Goal: Obtain resource: Obtain resource

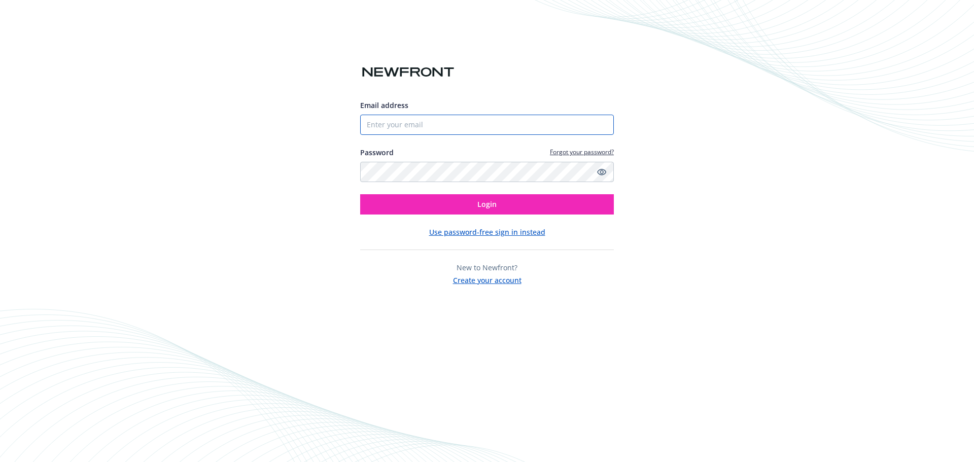
click at [448, 126] on input "Email address" at bounding box center [487, 125] width 254 height 20
type input "[EMAIL_ADDRESS][PERSON_NAME][DOMAIN_NAME]"
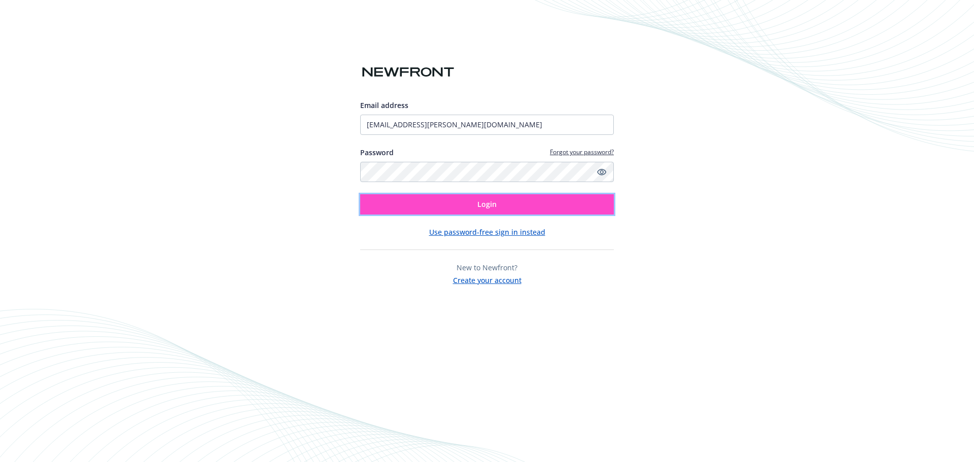
click at [487, 203] on span "Login" at bounding box center [486, 204] width 19 height 10
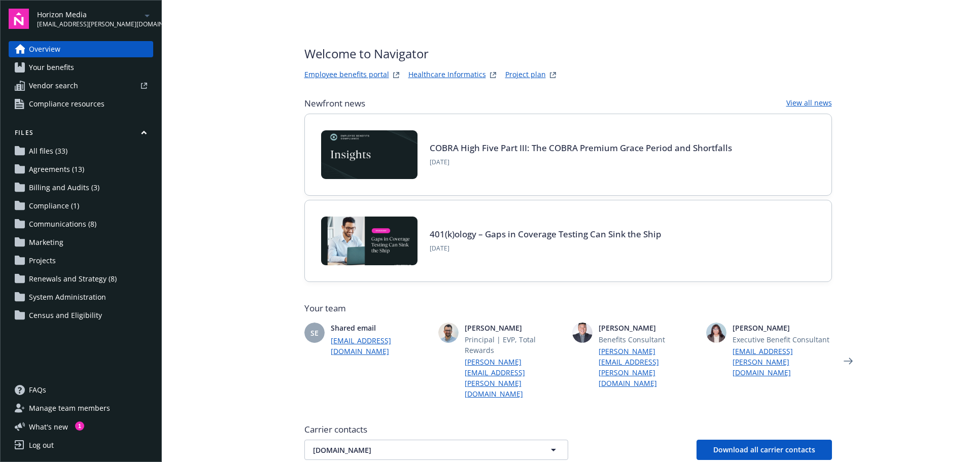
click at [51, 101] on span "Compliance resources" at bounding box center [67, 104] width 76 height 16
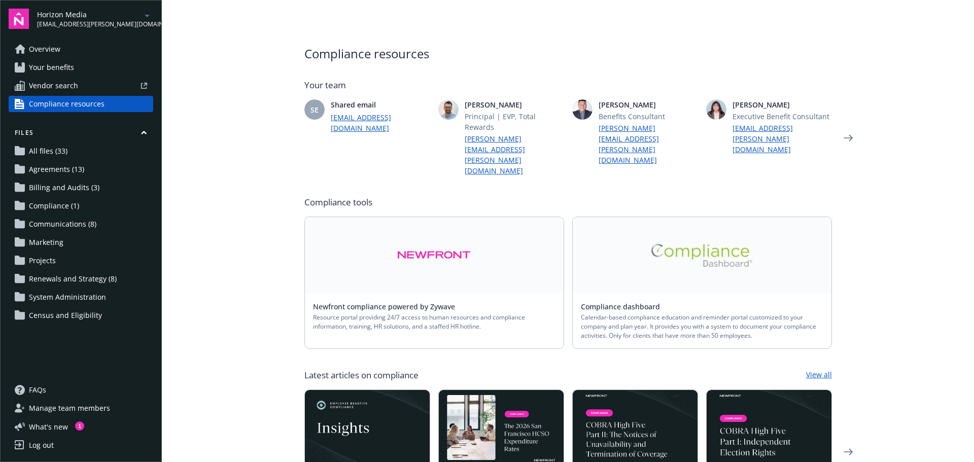
click at [949, 112] on main "Compliance resources Your team SE Shared email [EMAIL_ADDRESS][DOMAIN_NAME] [PE…" at bounding box center [568, 231] width 812 height 462
click at [965, 35] on main "Compliance resources Your team SE Shared email [EMAIL_ADDRESS][DOMAIN_NAME] [PE…" at bounding box center [568, 231] width 812 height 462
drag, startPoint x: 963, startPoint y: 37, endPoint x: 966, endPoint y: 70, distance: 33.6
click at [966, 70] on main "Compliance resources Your team SE Shared email [EMAIL_ADDRESS][DOMAIN_NAME] [PE…" at bounding box center [568, 231] width 812 height 462
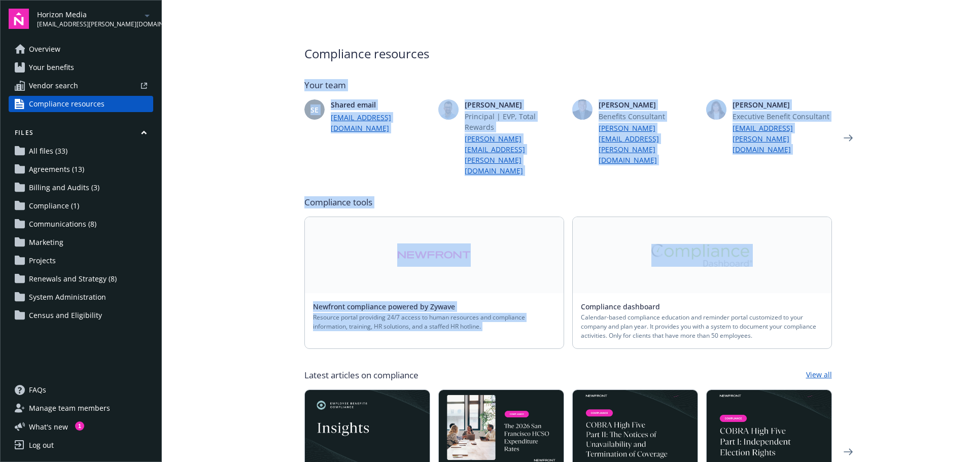
drag, startPoint x: 960, startPoint y: 20, endPoint x: 964, endPoint y: 415, distance: 395.5
click at [968, 347] on main "Compliance resources Your team SE Shared email [EMAIL_ADDRESS][DOMAIN_NAME] [PE…" at bounding box center [568, 231] width 812 height 462
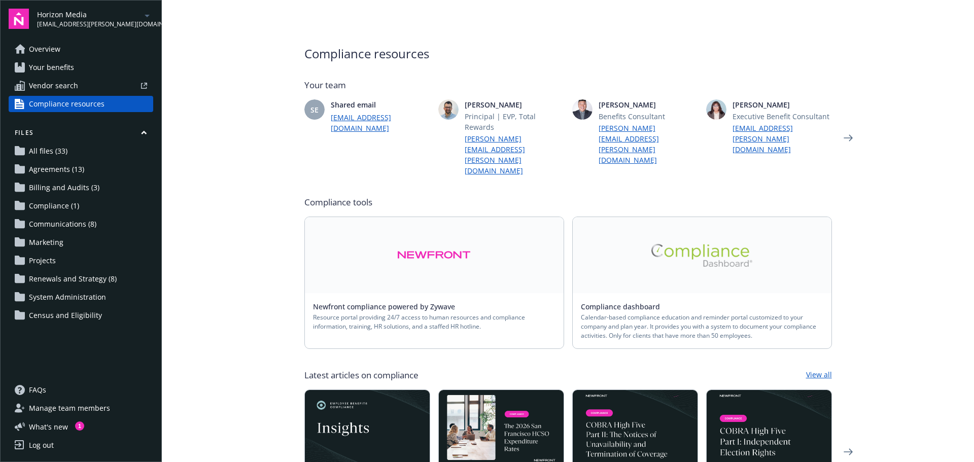
click at [933, 377] on main "Compliance resources Your team SE Shared email [EMAIL_ADDRESS][DOMAIN_NAME] [PE…" at bounding box center [568, 231] width 812 height 462
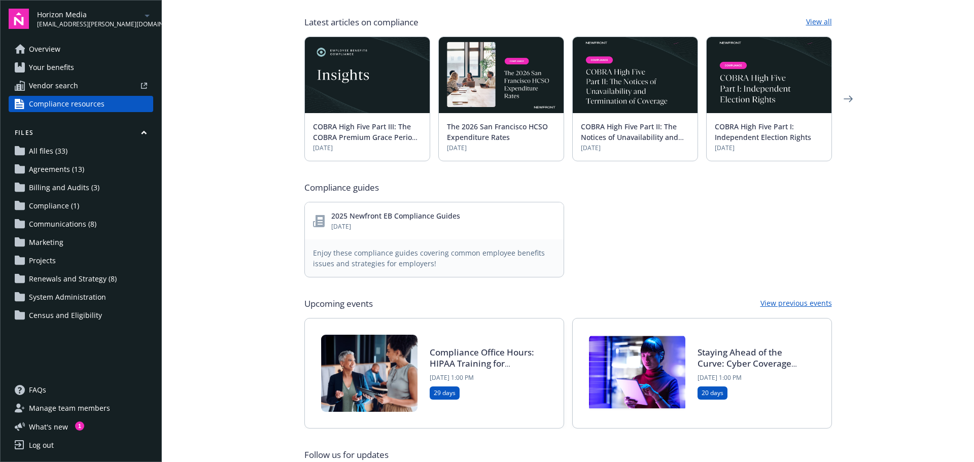
scroll to position [402, 0]
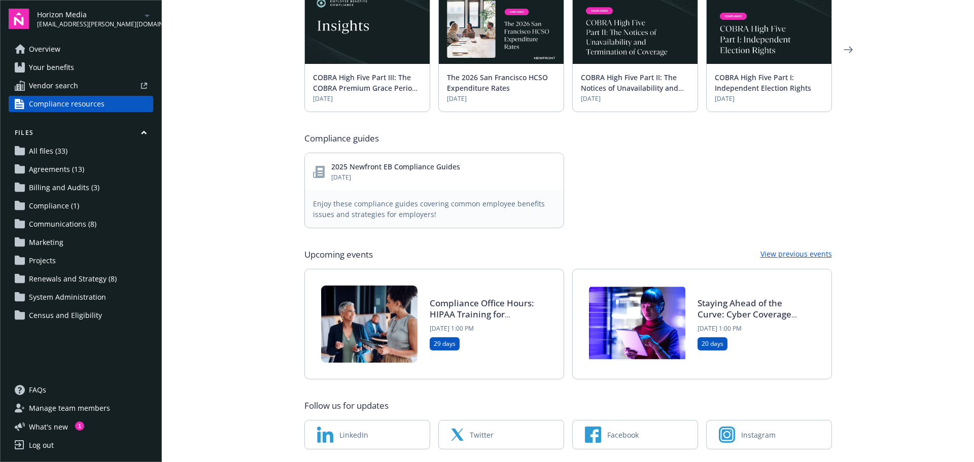
click at [389, 162] on link "2025 Newfront EB Compliance Guides" at bounding box center [395, 167] width 129 height 10
